Goal: Navigation & Orientation: Find specific page/section

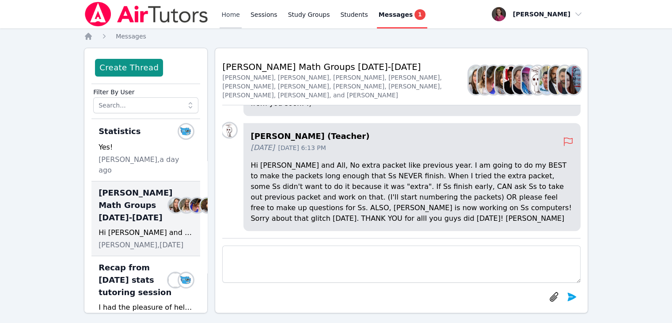
click at [229, 15] on link "Home" at bounding box center [231, 14] width 22 height 28
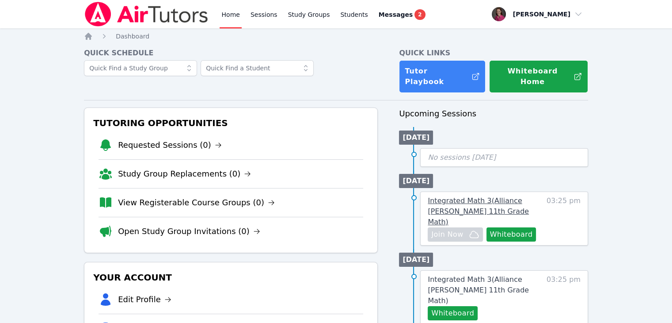
click at [461, 196] on span "Integrated Math 3 ( Alliance [PERSON_NAME] 11th Grade Math )" at bounding box center [478, 211] width 101 height 30
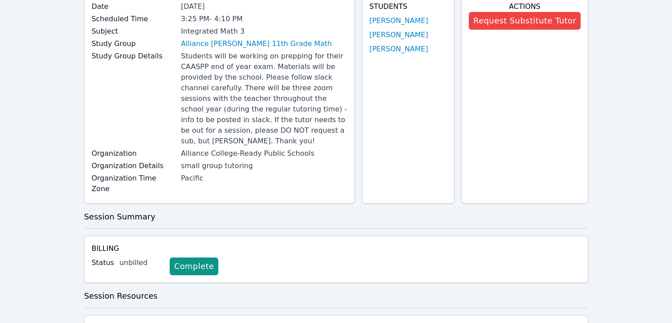
scroll to position [64, 0]
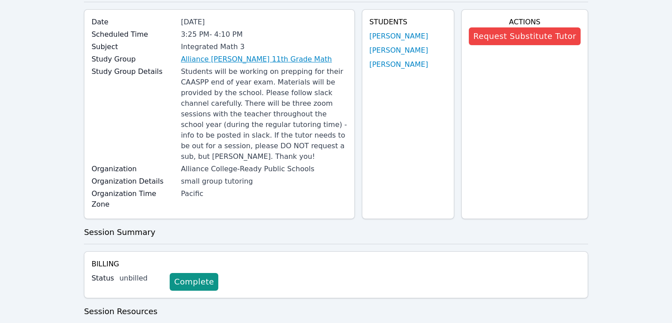
click at [267, 58] on link "Alliance [PERSON_NAME] 11th Grade Math" at bounding box center [256, 59] width 151 height 11
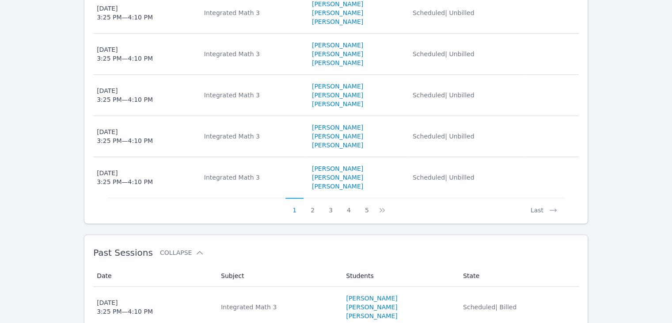
scroll to position [623, 0]
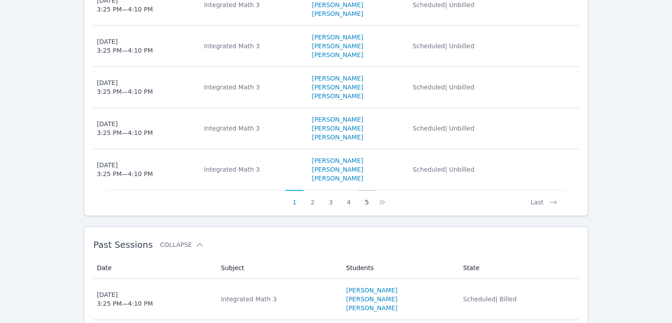
click at [367, 190] on button "5" at bounding box center [367, 198] width 18 height 17
click at [378, 198] on icon at bounding box center [378, 202] width 9 height 9
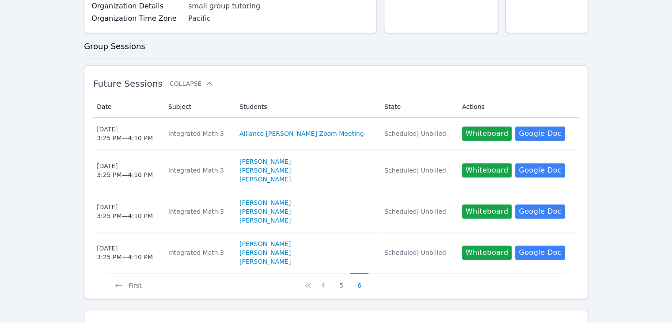
scroll to position [320, 0]
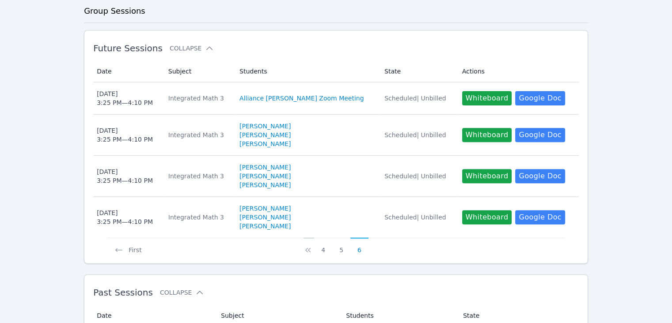
click at [306, 245] on icon at bounding box center [308, 249] width 9 height 9
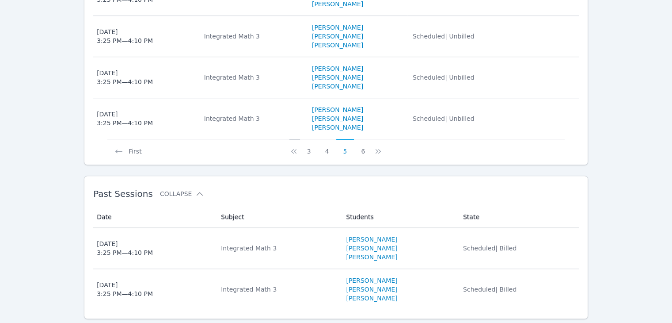
scroll to position [627, 0]
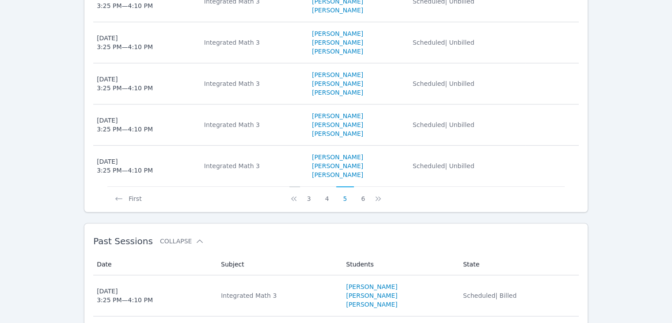
click at [330, 186] on button "4" at bounding box center [327, 194] width 18 height 17
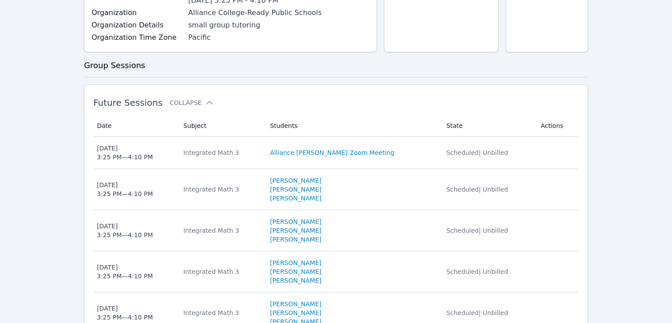
scroll to position [265, 0]
